Goal: Task Accomplishment & Management: Manage account settings

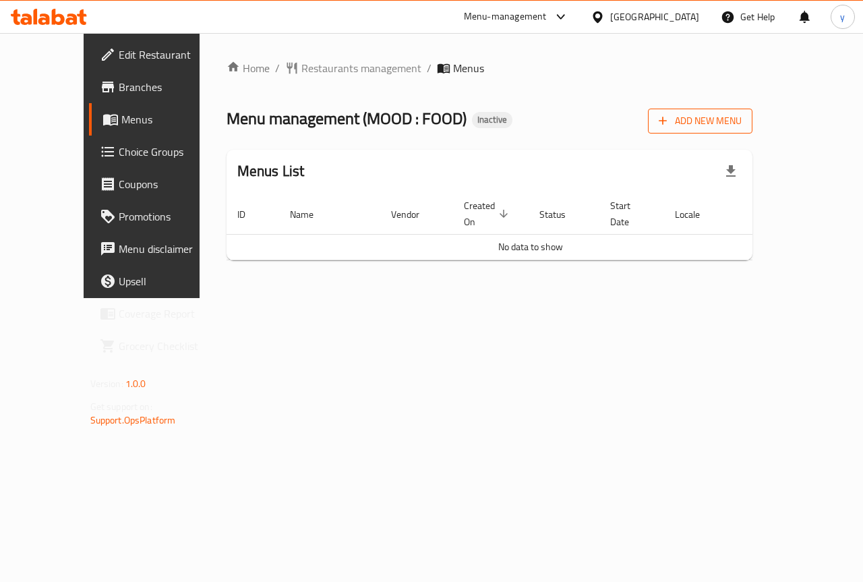
click at [742, 124] on span "Add New Menu" at bounding box center [700, 121] width 83 height 17
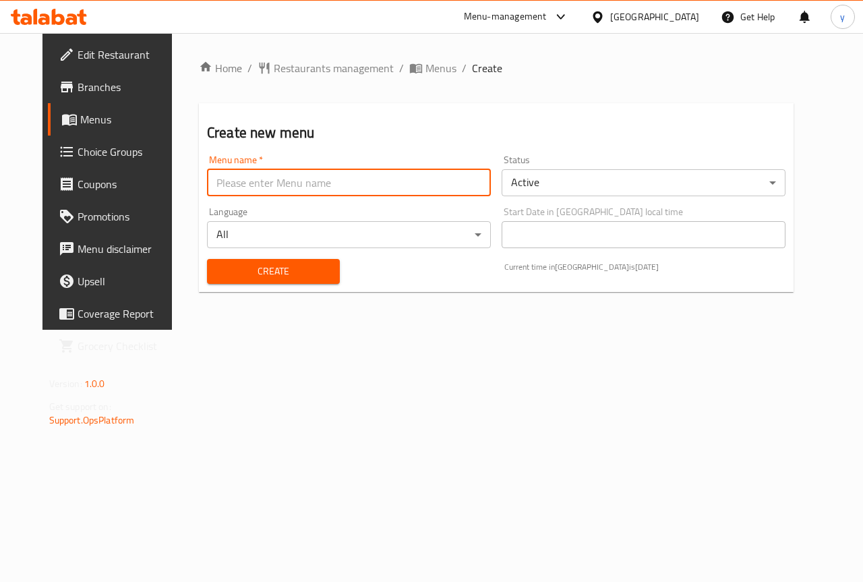
click at [372, 184] on input "text" at bounding box center [349, 182] width 284 height 27
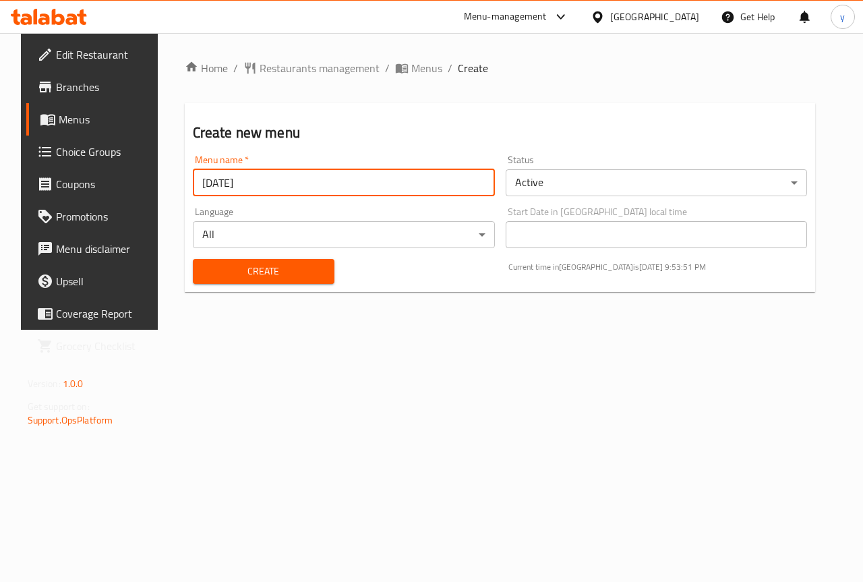
type input "[DATE]"
click at [270, 266] on span "Create" at bounding box center [264, 271] width 120 height 17
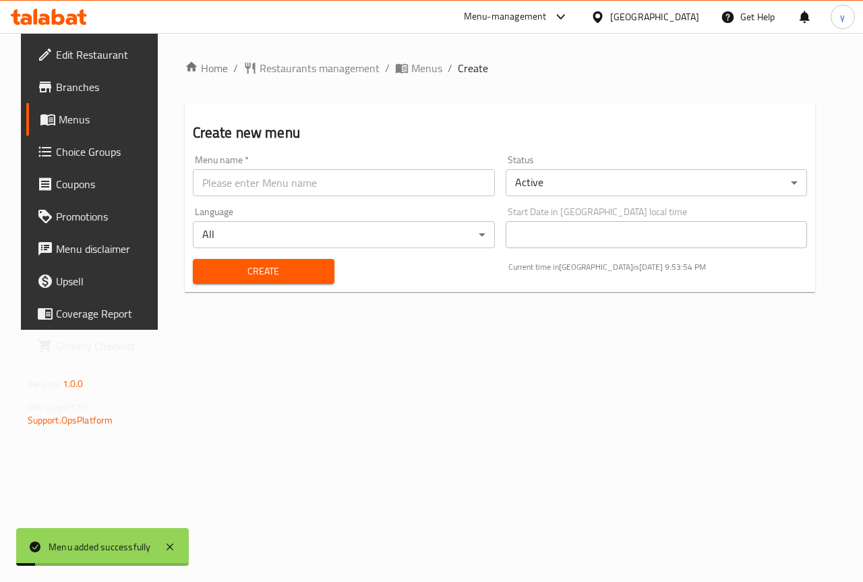
click at [59, 125] on span "Menus" at bounding box center [107, 119] width 96 height 16
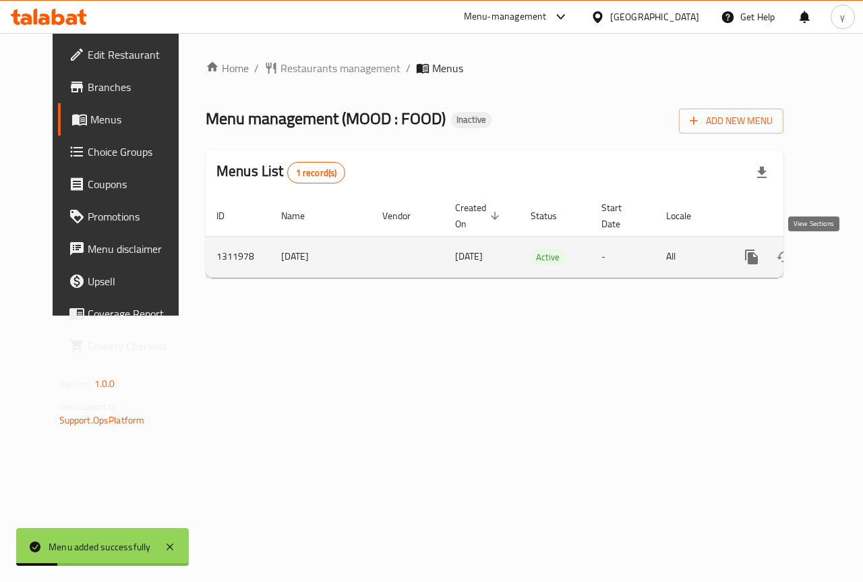
click at [841, 251] on icon "enhanced table" at bounding box center [849, 257] width 16 height 16
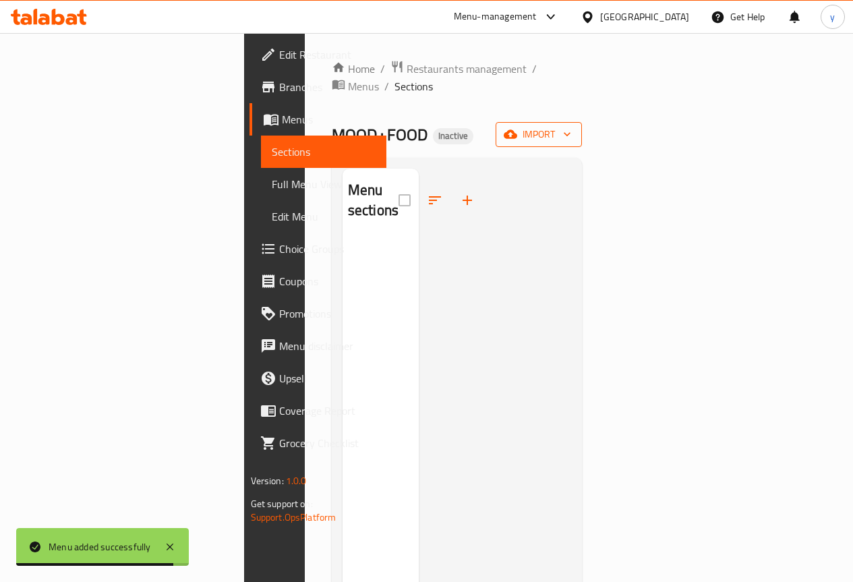
click at [571, 126] on span "import" at bounding box center [538, 134] width 65 height 17
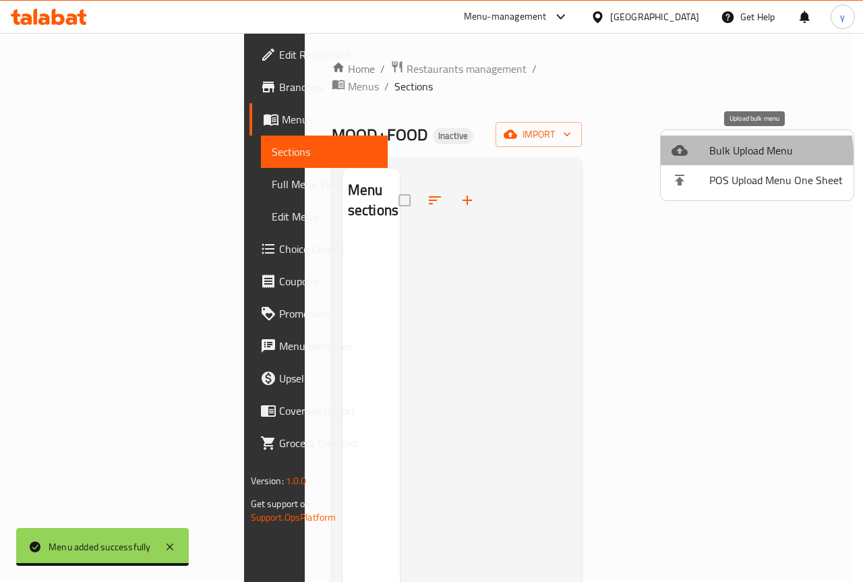
click at [726, 155] on span "Bulk Upload Menu" at bounding box center [775, 150] width 133 height 16
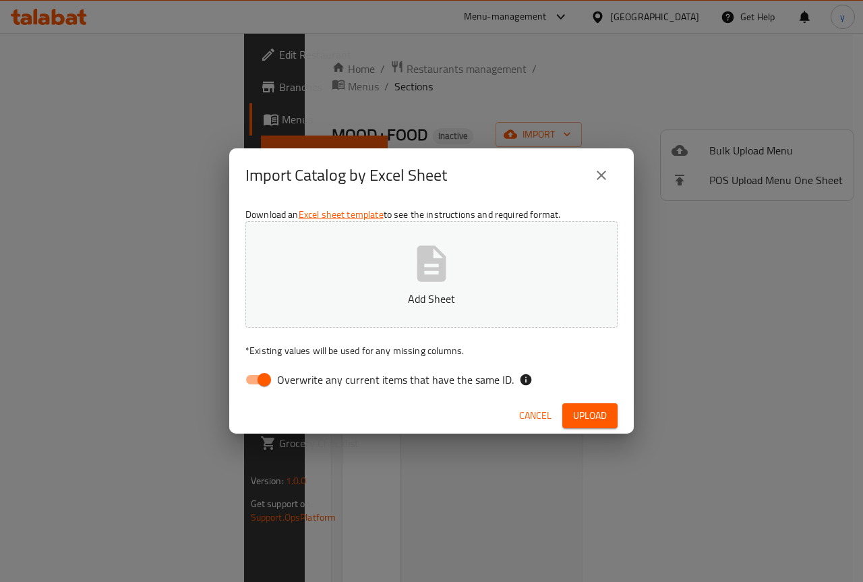
click at [265, 388] on input "Overwrite any current items that have the same ID." at bounding box center [264, 380] width 77 height 26
checkbox input "false"
click at [502, 251] on button "Add Sheet" at bounding box center [431, 274] width 372 height 107
click at [591, 403] on button "Upload" at bounding box center [589, 415] width 55 height 25
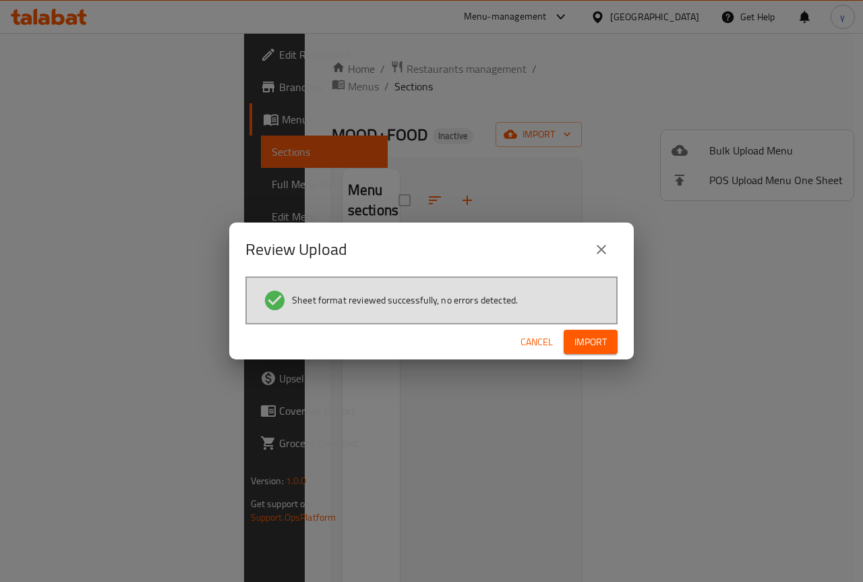
click at [582, 341] on span "Import" at bounding box center [590, 342] width 32 height 17
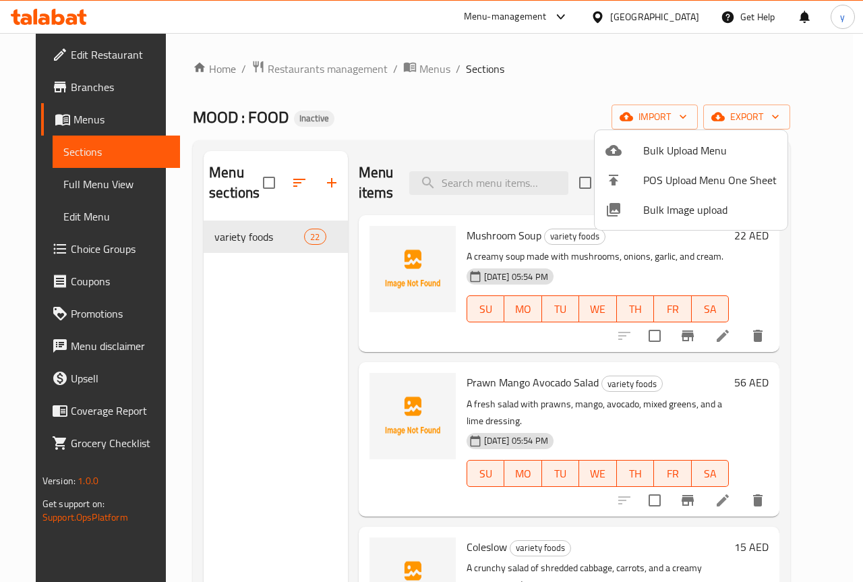
click at [69, 94] on div at bounding box center [431, 291] width 863 height 582
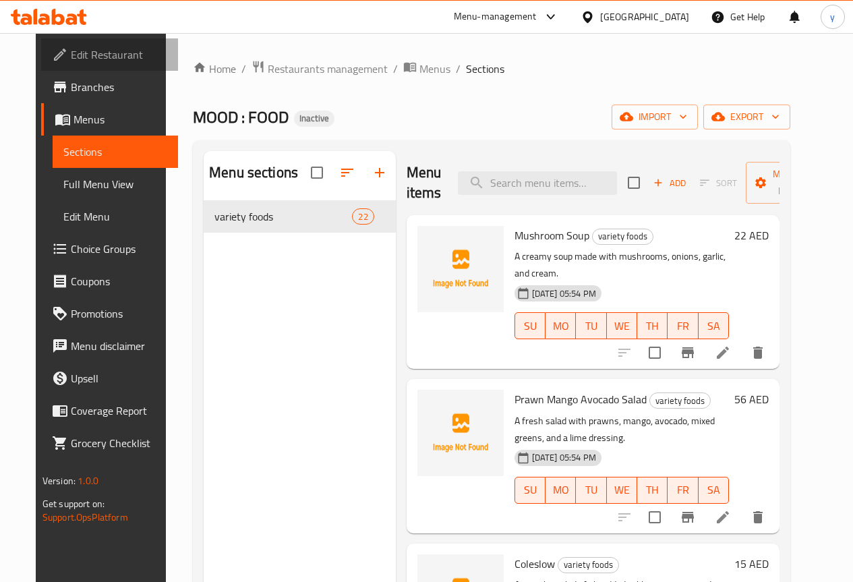
click at [109, 40] on link "Edit Restaurant" at bounding box center [109, 54] width 137 height 32
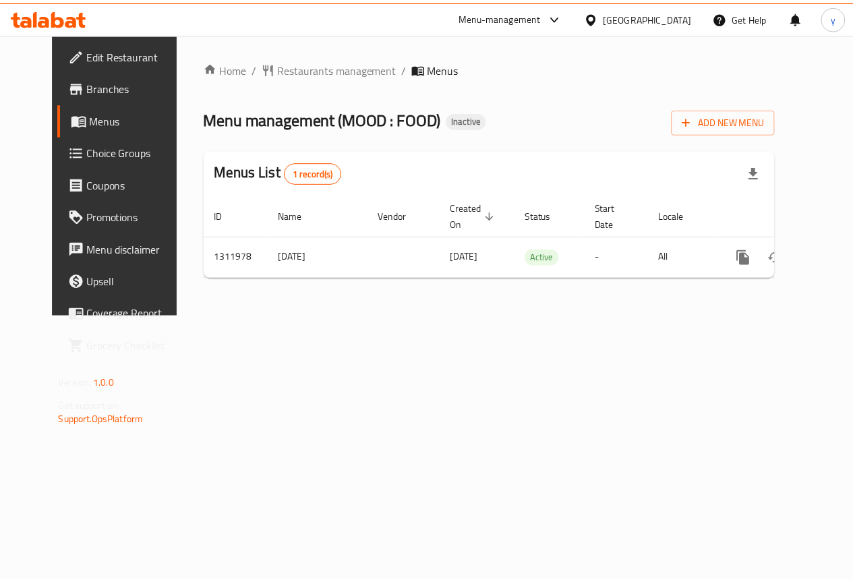
scroll to position [0, 5]
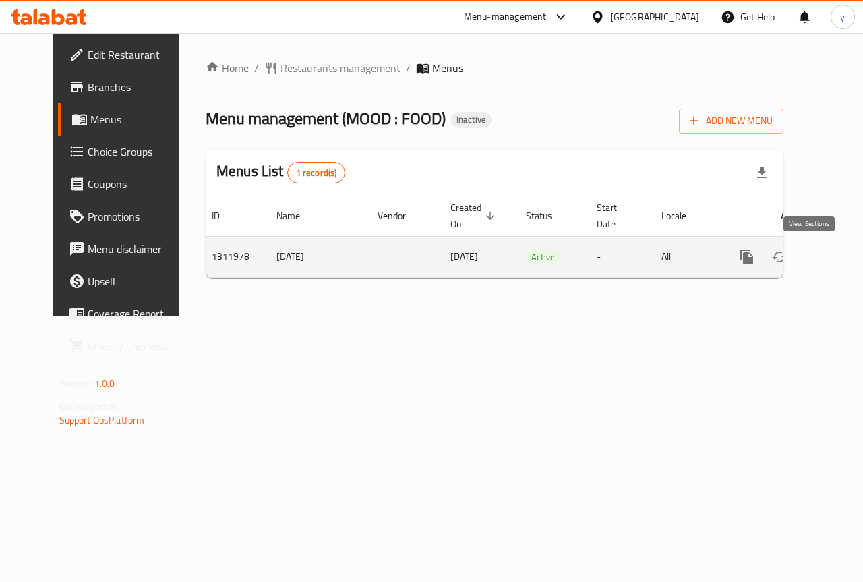
click at [836, 264] on icon "enhanced table" at bounding box center [844, 257] width 16 height 16
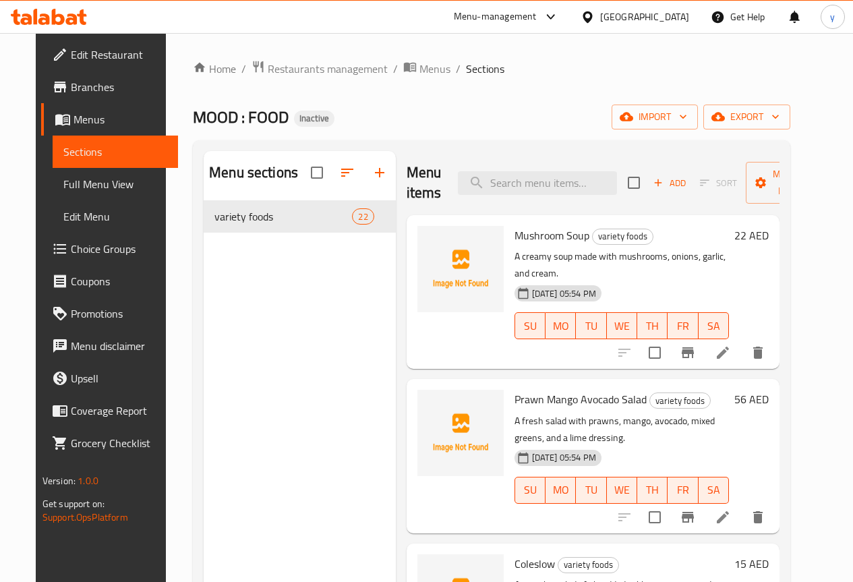
scroll to position [67, 0]
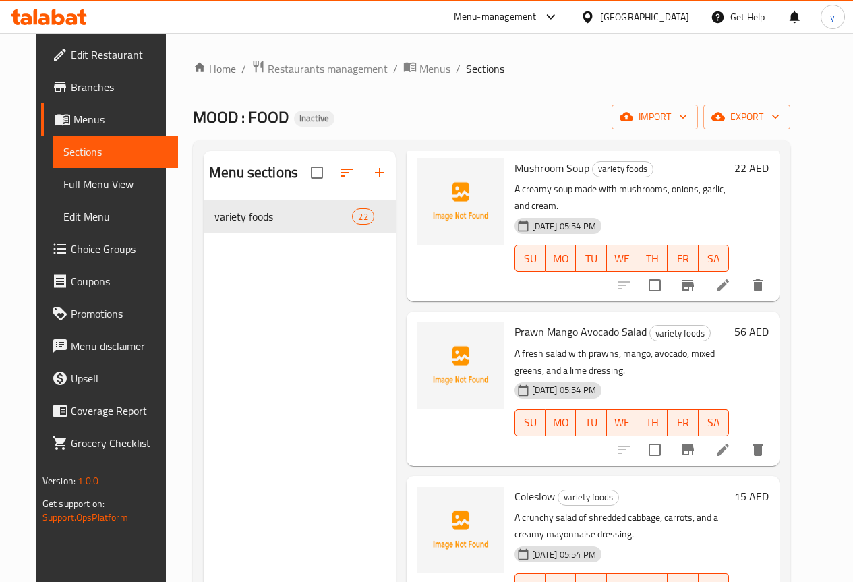
click at [96, 173] on link "Full Menu View" at bounding box center [115, 184] width 125 height 32
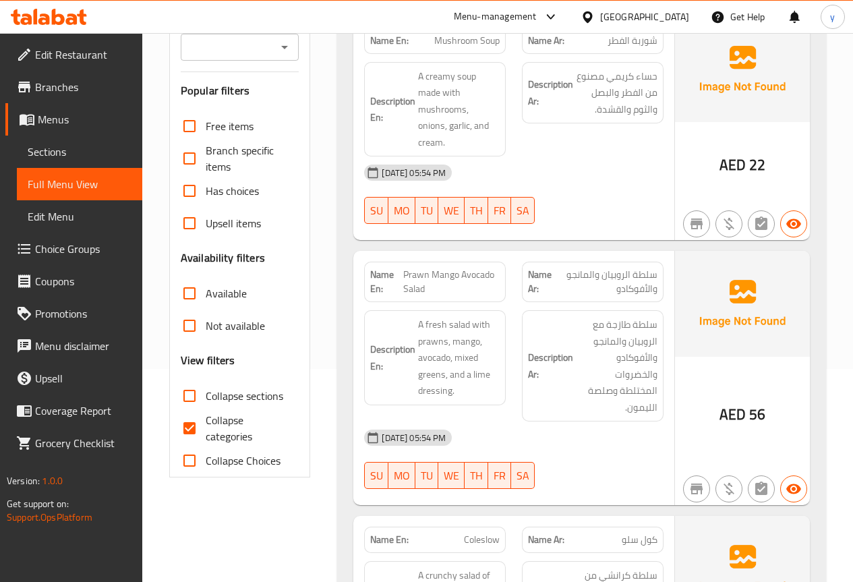
scroll to position [270, 0]
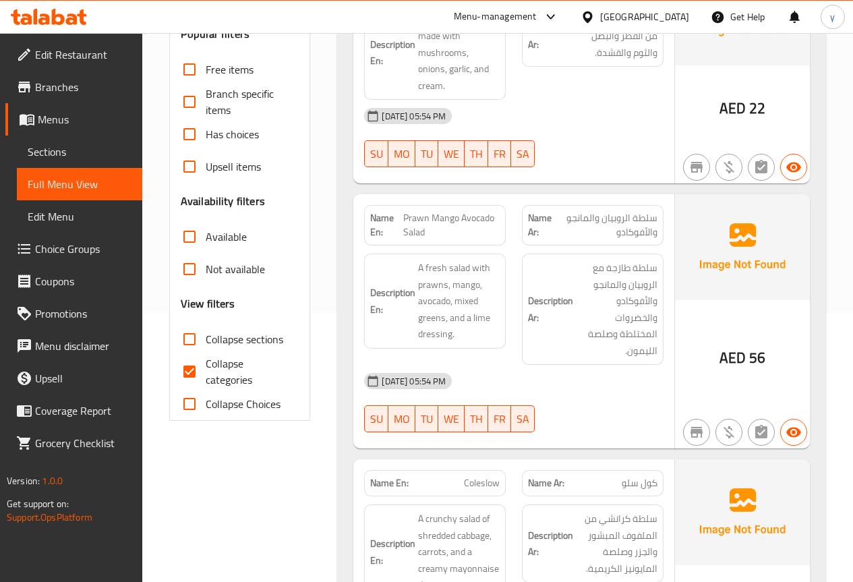
click at [204, 371] on input "Collapse categories" at bounding box center [189, 371] width 32 height 32
checkbox input "false"
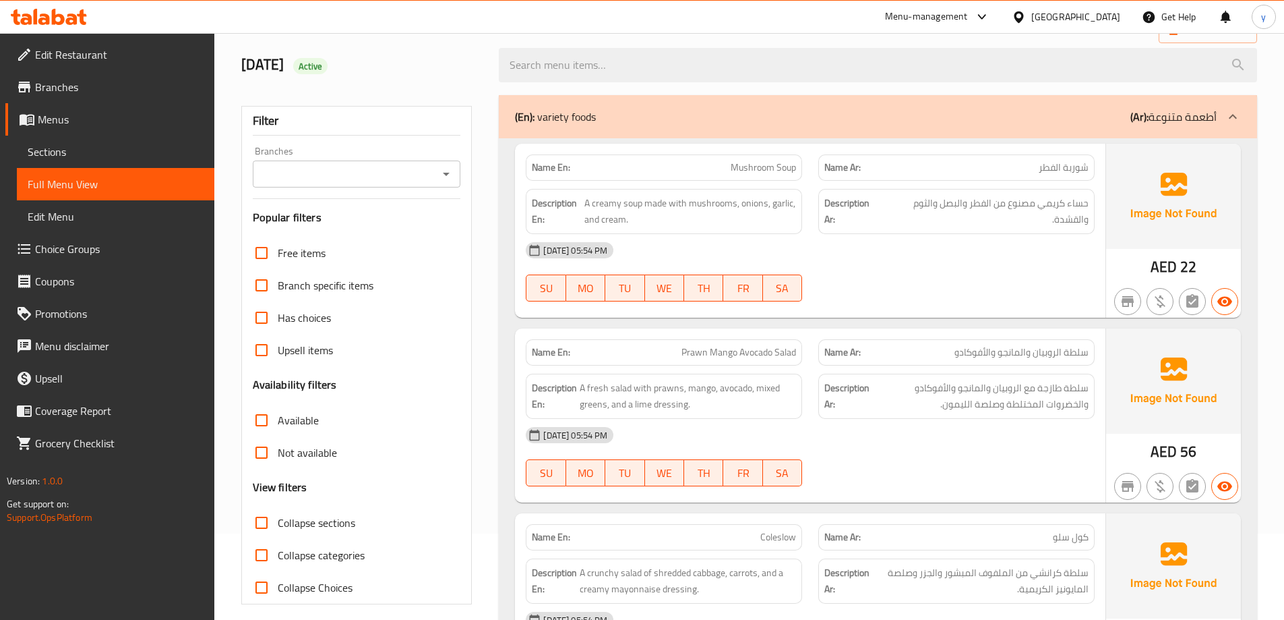
scroll to position [0, 0]
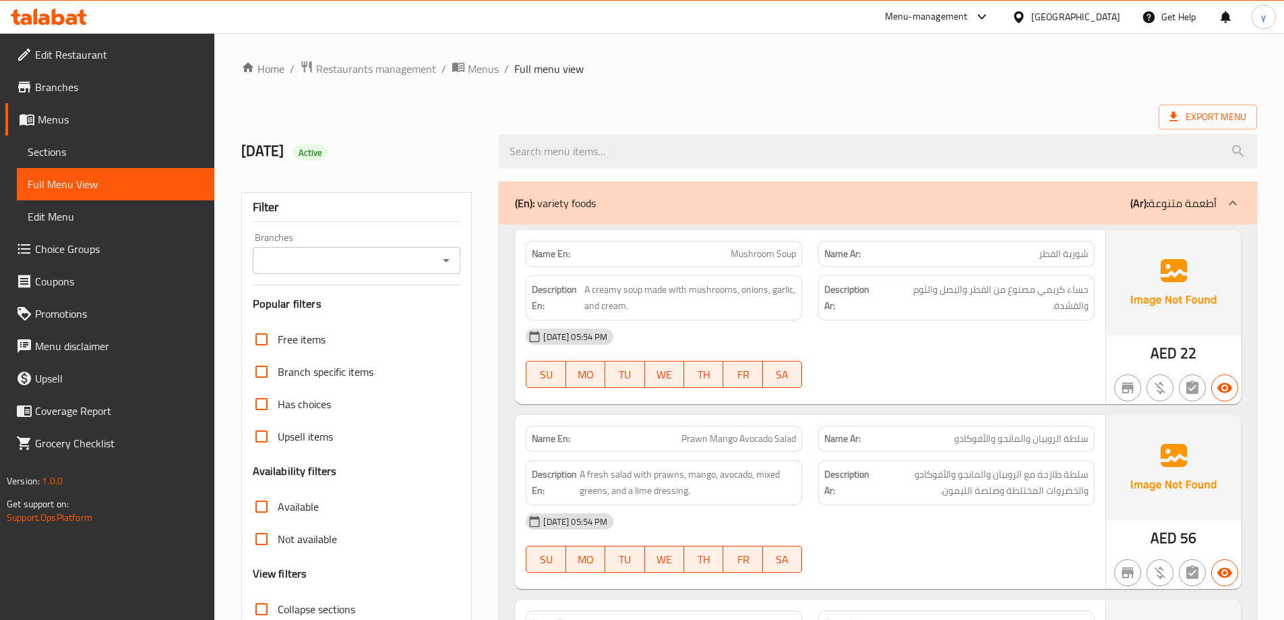
click at [785, 208] on div "(En): variety foods (Ar): أطعمة متنوعة" at bounding box center [866, 203] width 702 height 16
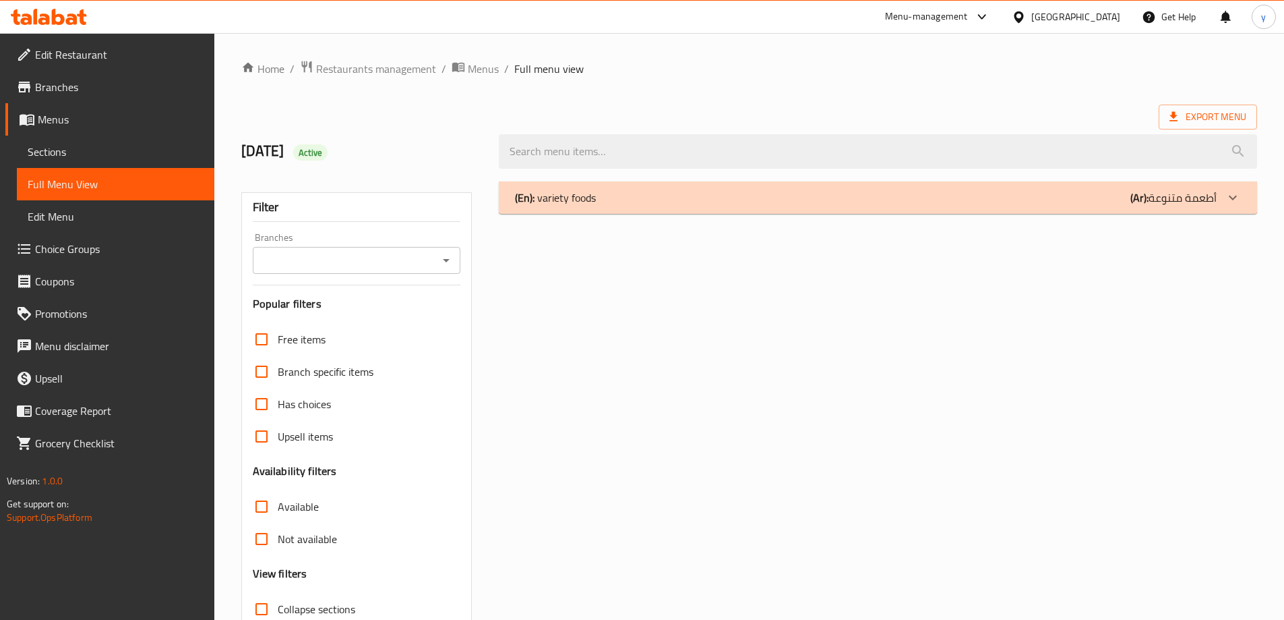
click at [787, 206] on div "(En): variety foods (Ar): أطعمة متنوعة" at bounding box center [878, 197] width 758 height 32
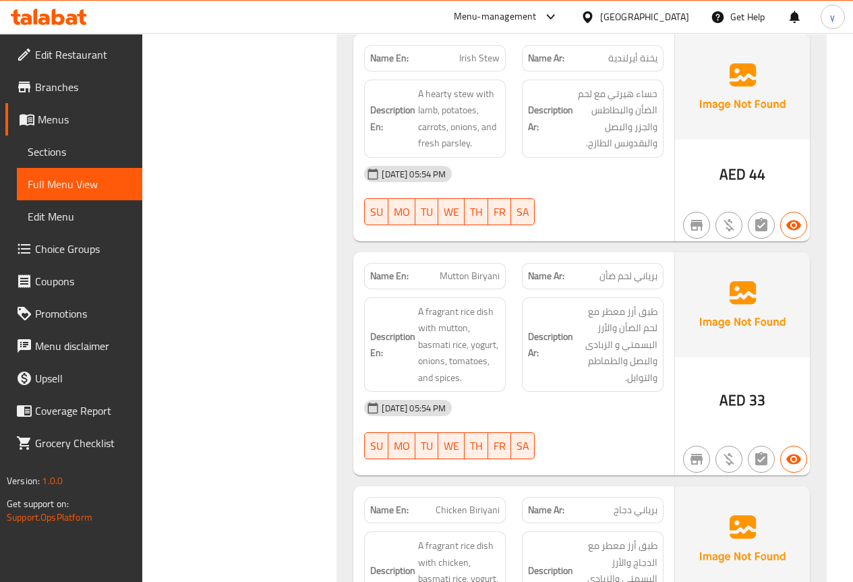
scroll to position [719, 0]
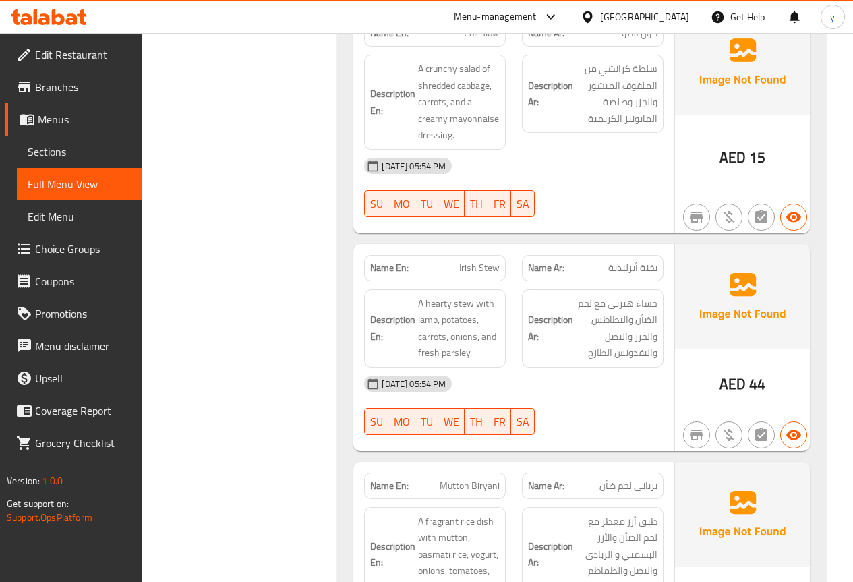
drag, startPoint x: 47, startPoint y: 89, endPoint x: 40, endPoint y: 98, distance: 12.0
click at [47, 89] on span "Branches" at bounding box center [83, 87] width 96 height 16
